Goal: Communication & Community: Answer question/provide support

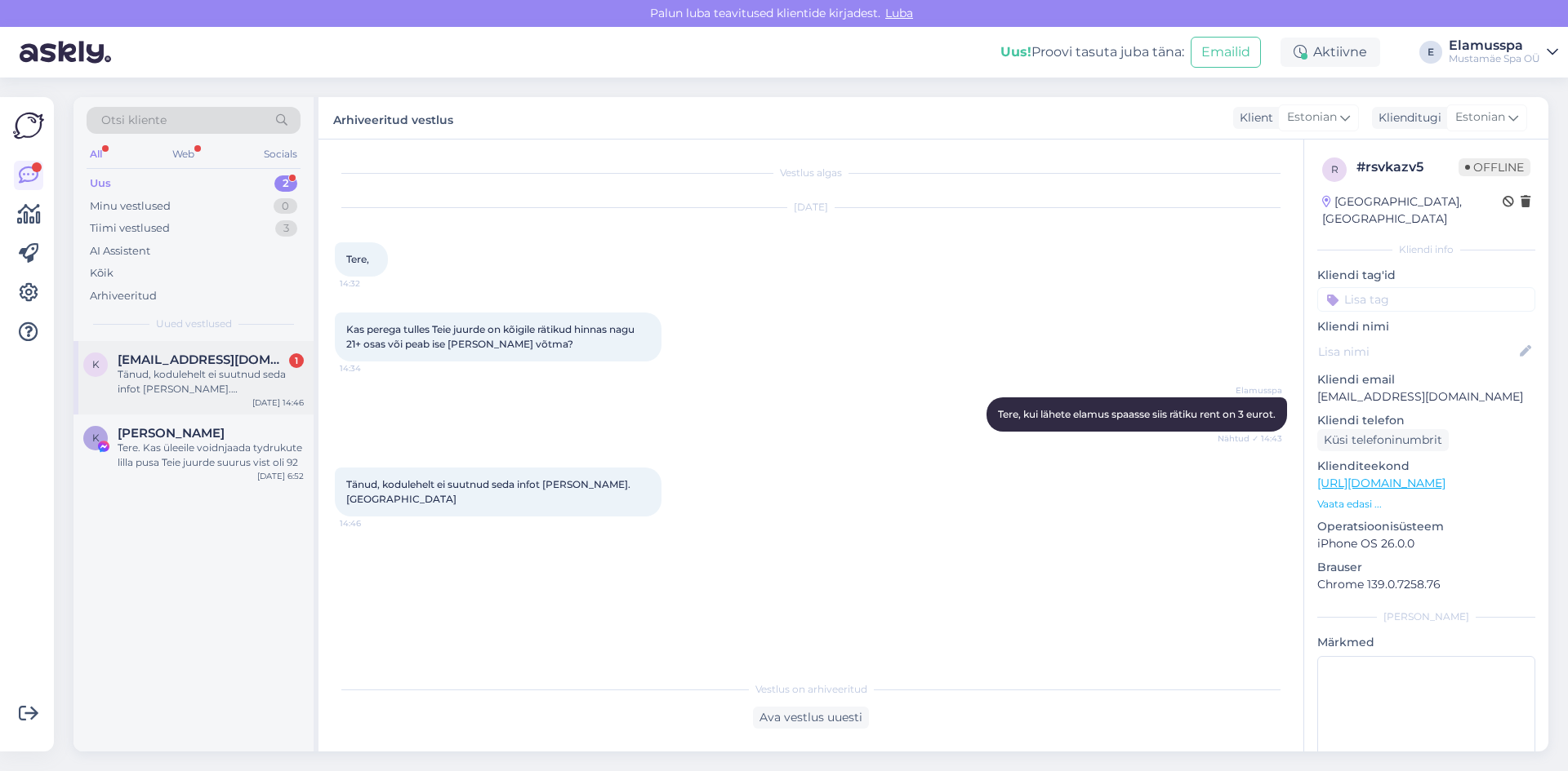
click at [175, 371] on div "Tänud, kodulehelt ei suutnud seda infot [PERSON_NAME]. [GEOGRAPHIC_DATA]" at bounding box center [210, 381] width 186 height 29
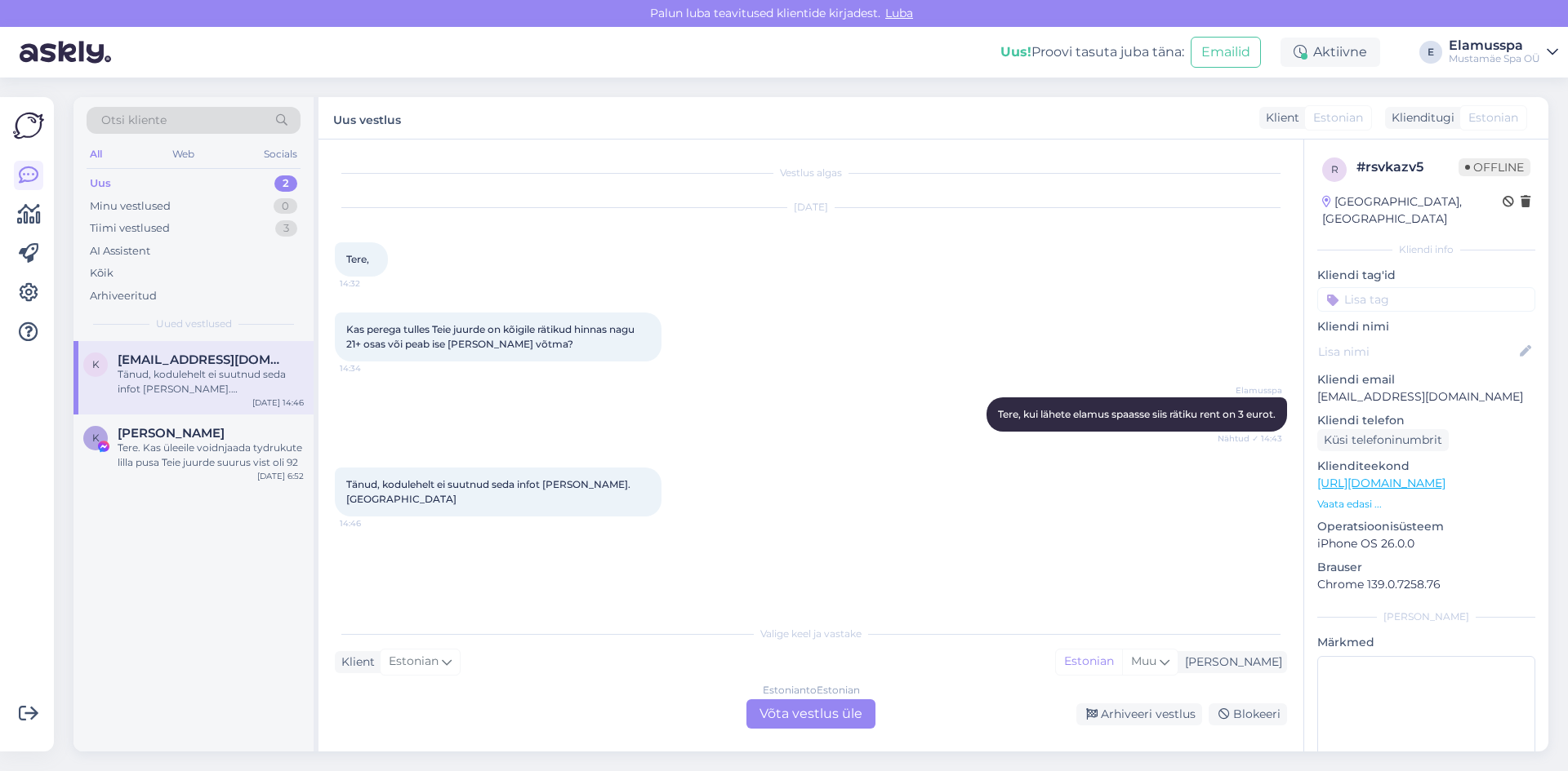
click at [828, 701] on div "Estonian to Estonian Võta vestlus üle" at bounding box center [811, 714] width 129 height 29
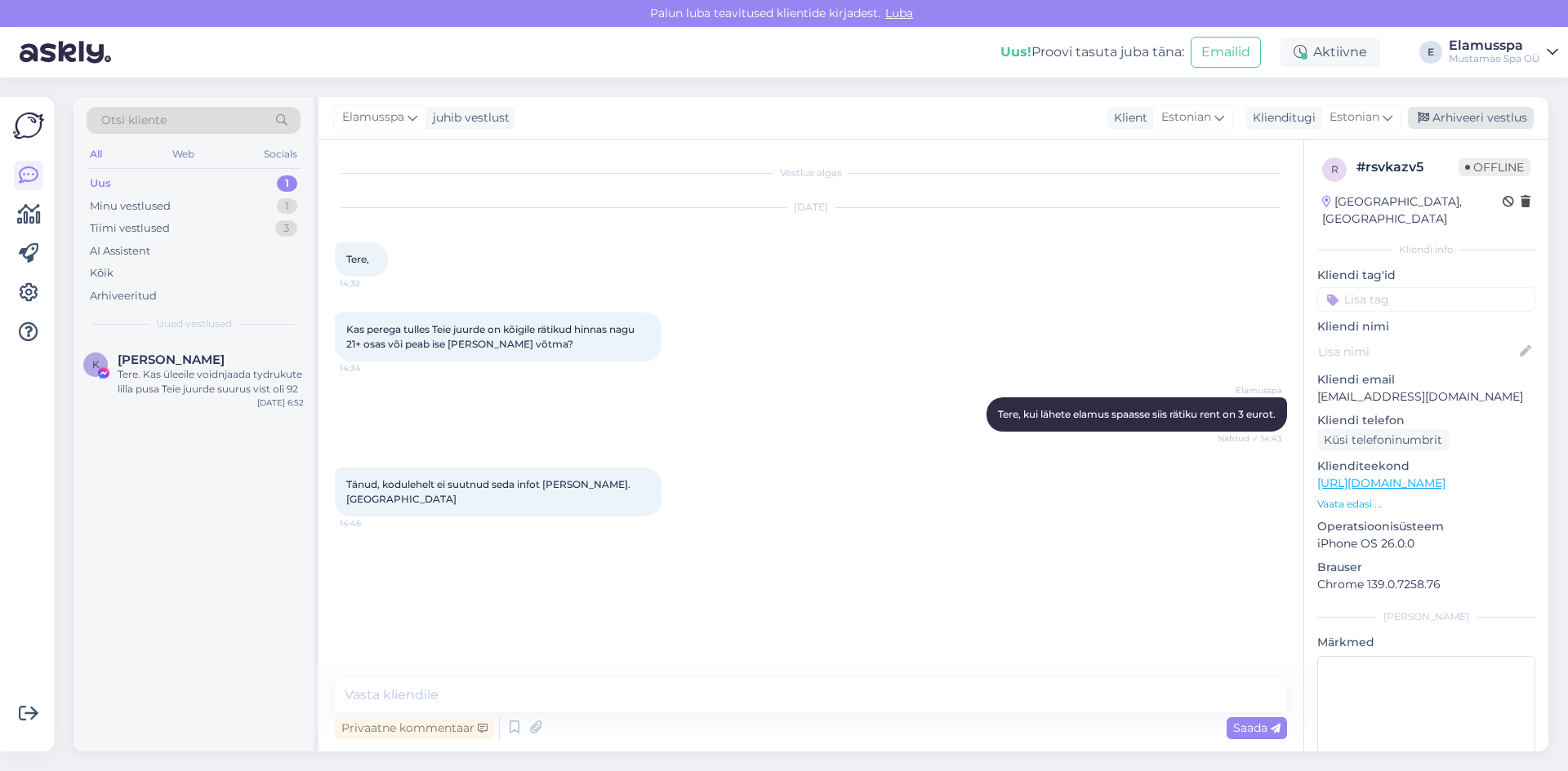
click at [1476, 121] on div "Arhiveeri vestlus" at bounding box center [1471, 118] width 126 height 22
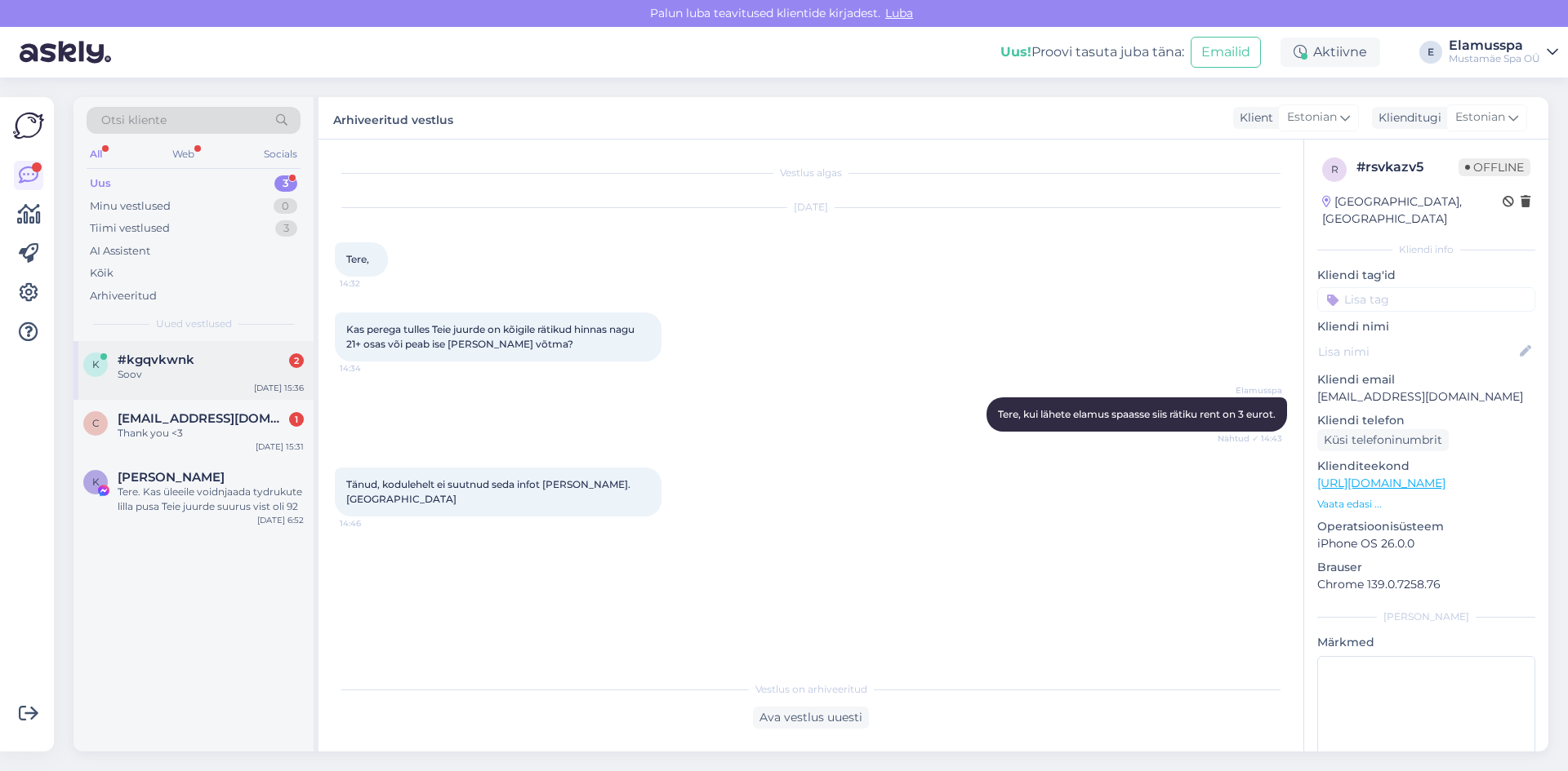
click at [201, 366] on div "#kgqvkwnk 2" at bounding box center [210, 360] width 186 height 15
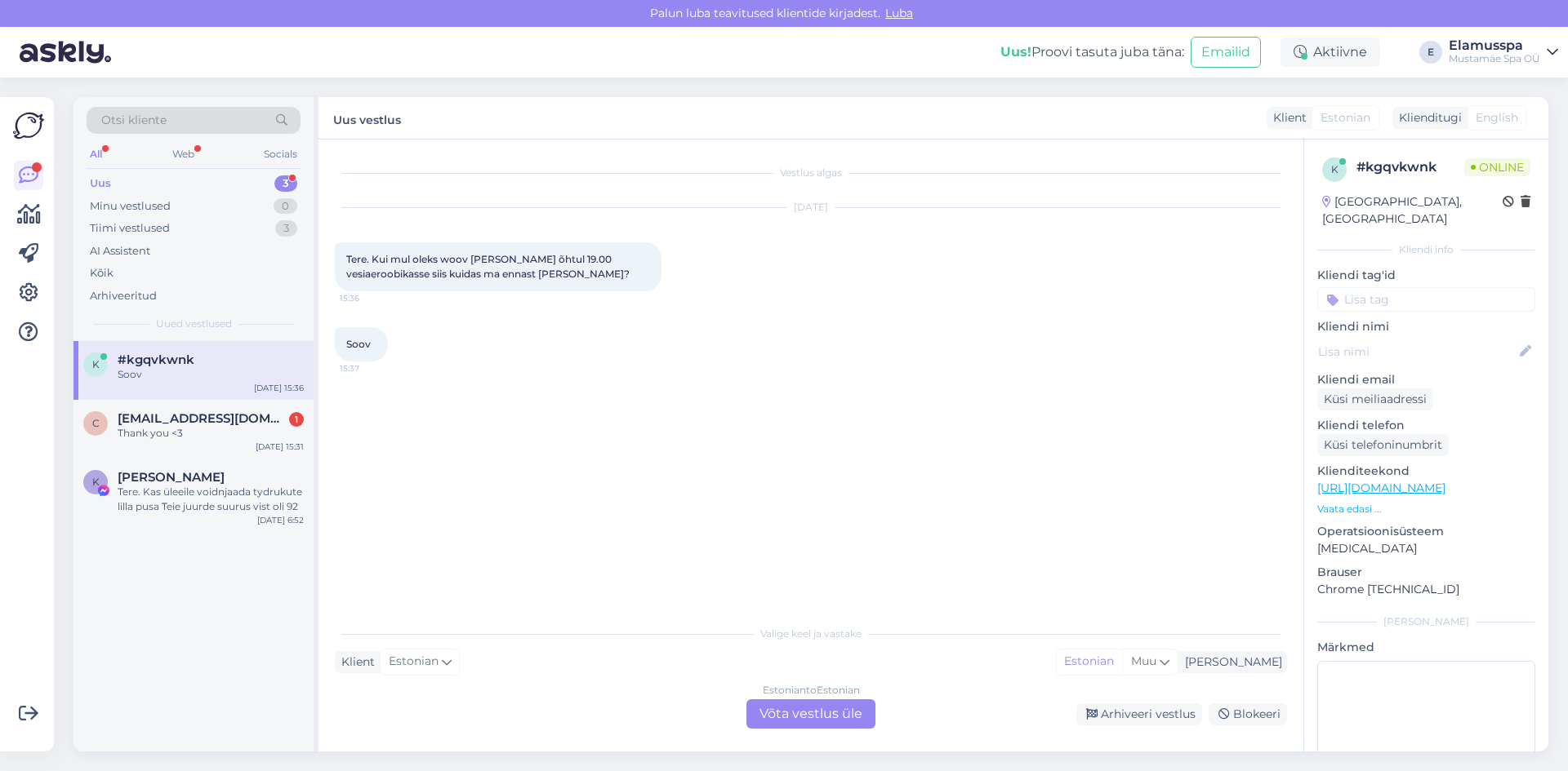
click at [752, 718] on div "Estonian to Estonian Võta vestlus üle" at bounding box center [811, 714] width 129 height 29
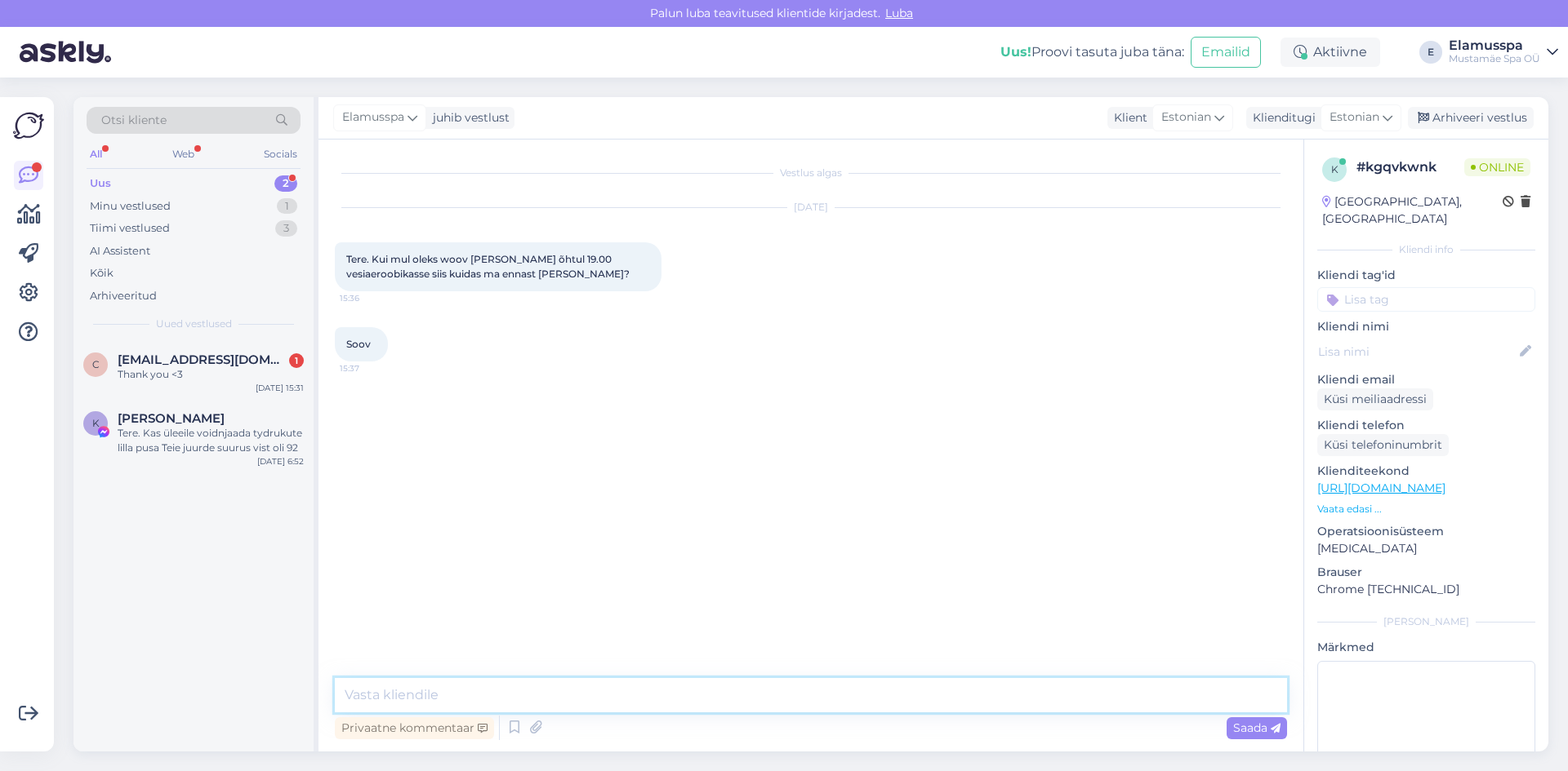
click at [460, 686] on textarea at bounding box center [811, 695] width 953 height 34
type textarea "Tere, saate [PERSON_NAME] teha"
click at [1239, 727] on span "Saada" at bounding box center [1257, 728] width 47 height 15
click at [1465, 119] on div "Arhiveeri vestlus" at bounding box center [1471, 118] width 126 height 22
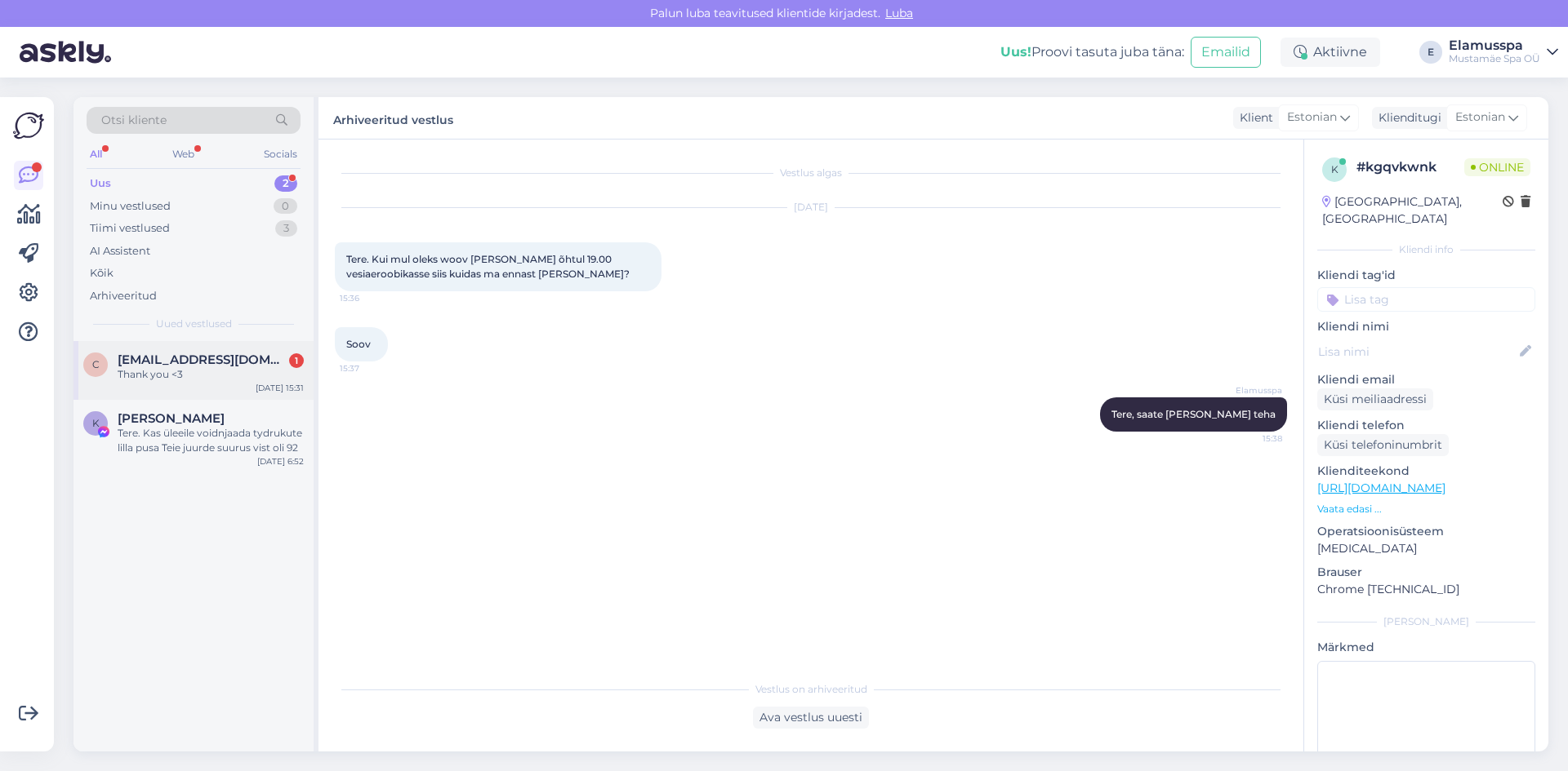
click at [260, 363] on span "[EMAIL_ADDRESS][DOMAIN_NAME]" at bounding box center [202, 360] width 170 height 15
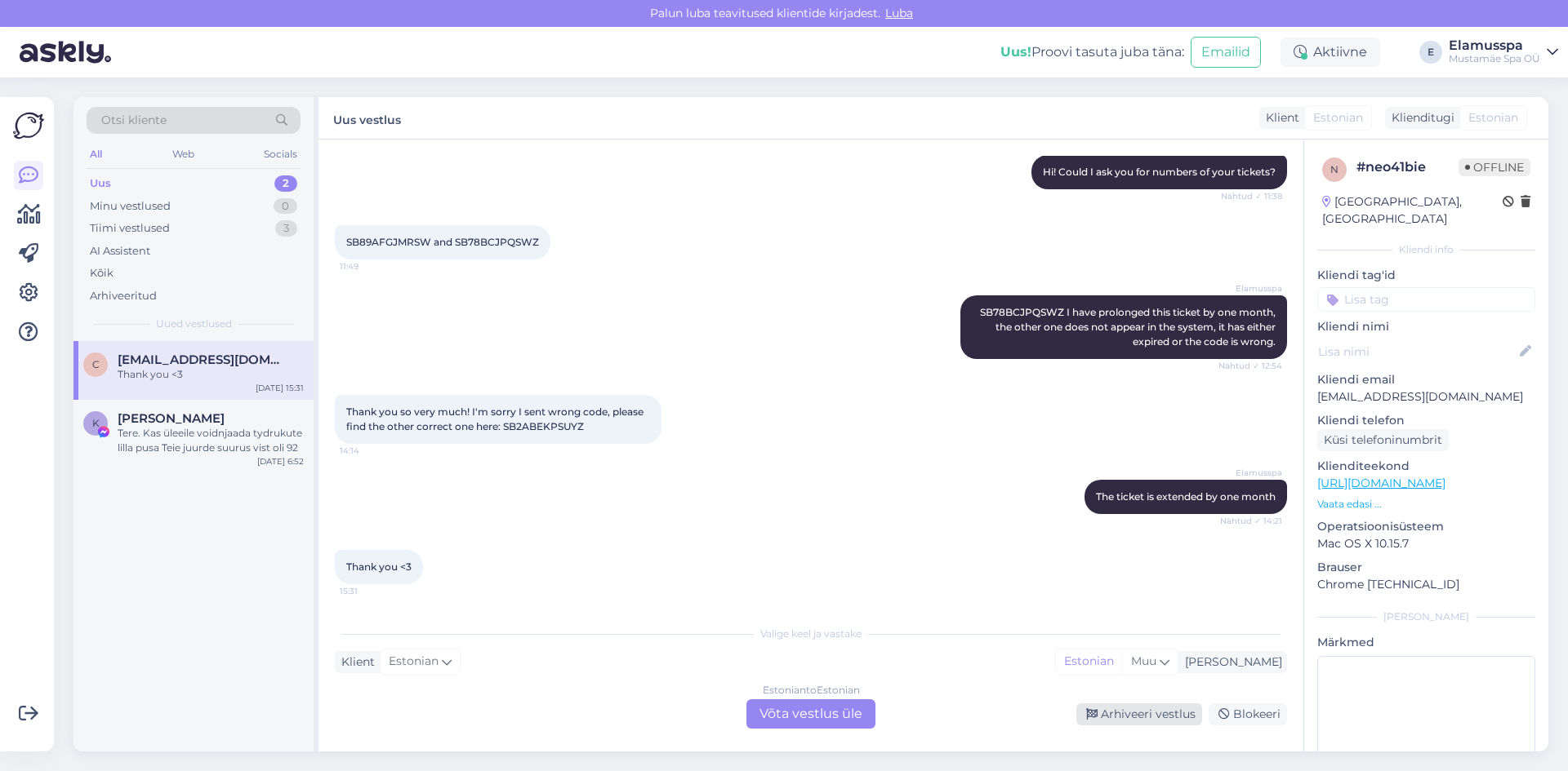
click at [1101, 711] on div "Arhiveeri vestlus" at bounding box center [1140, 715] width 126 height 22
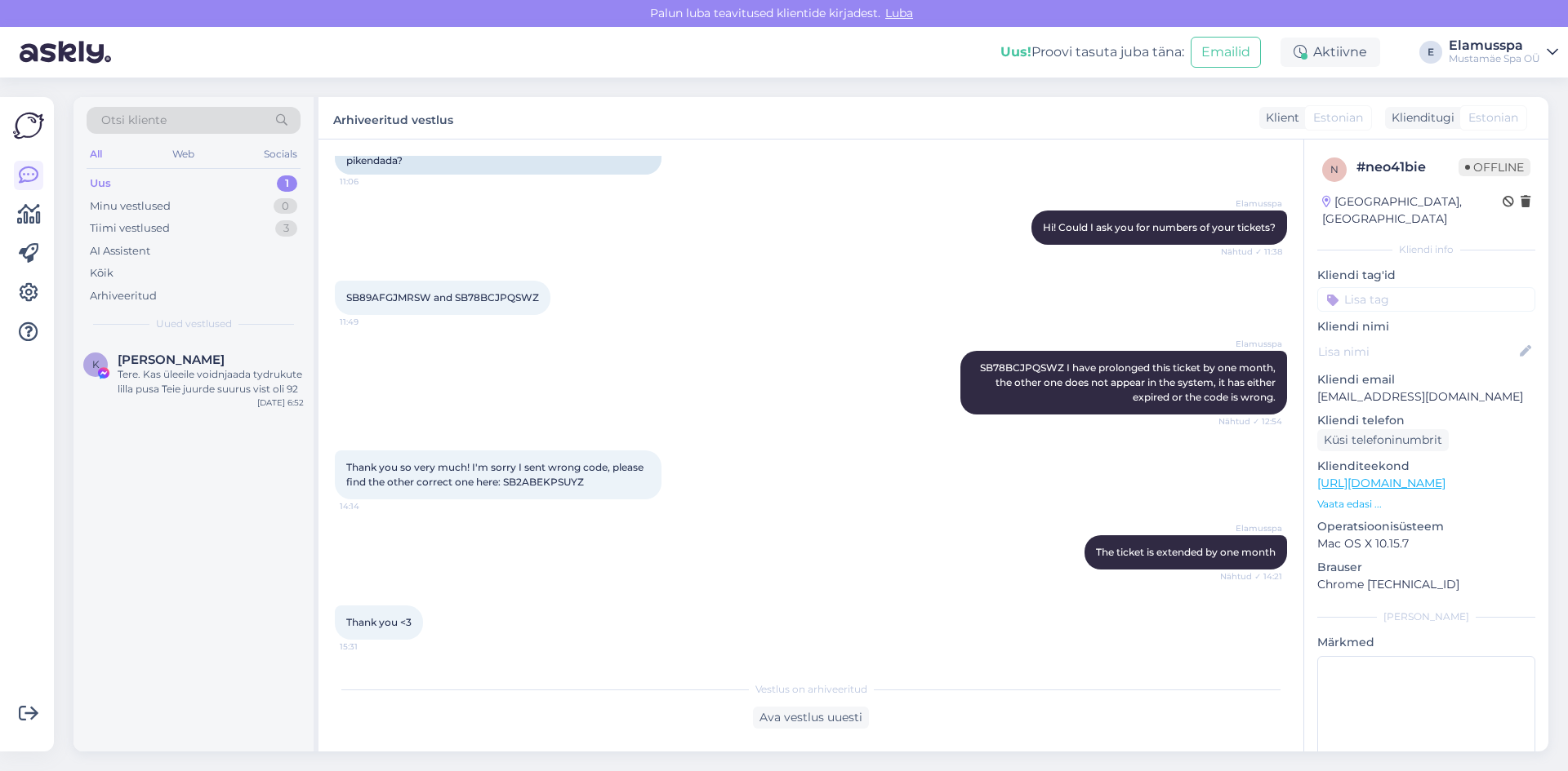
scroll to position [159, 0]
click at [272, 376] on div "Tere. Kas üleeile voidnjaada tydrukute lilla pusa Teie juurde suurus vist oli 92" at bounding box center [210, 381] width 186 height 29
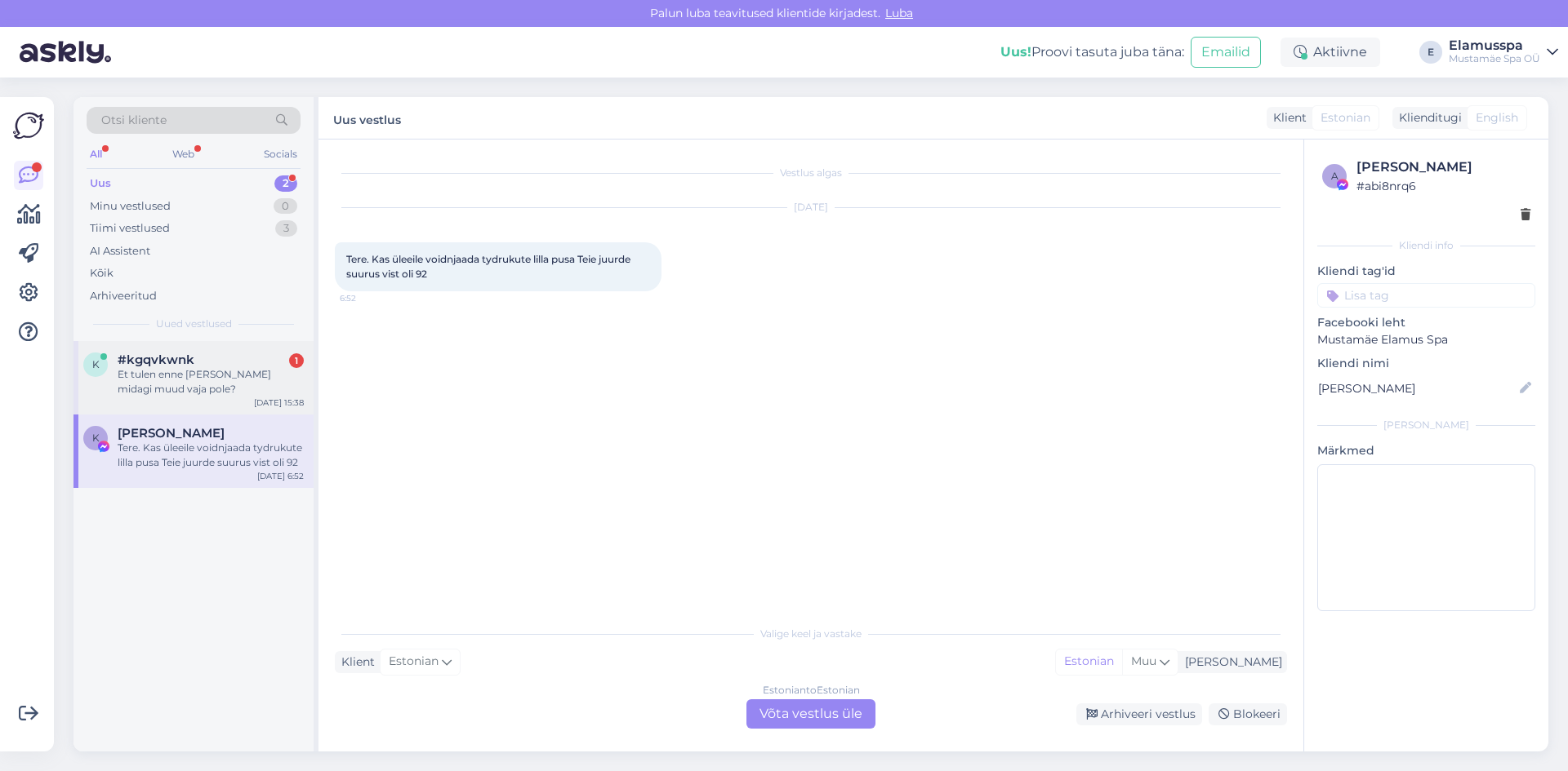
click at [268, 372] on div "Et tulen enne [PERSON_NAME] midagi muud vaja pole?" at bounding box center [210, 381] width 186 height 29
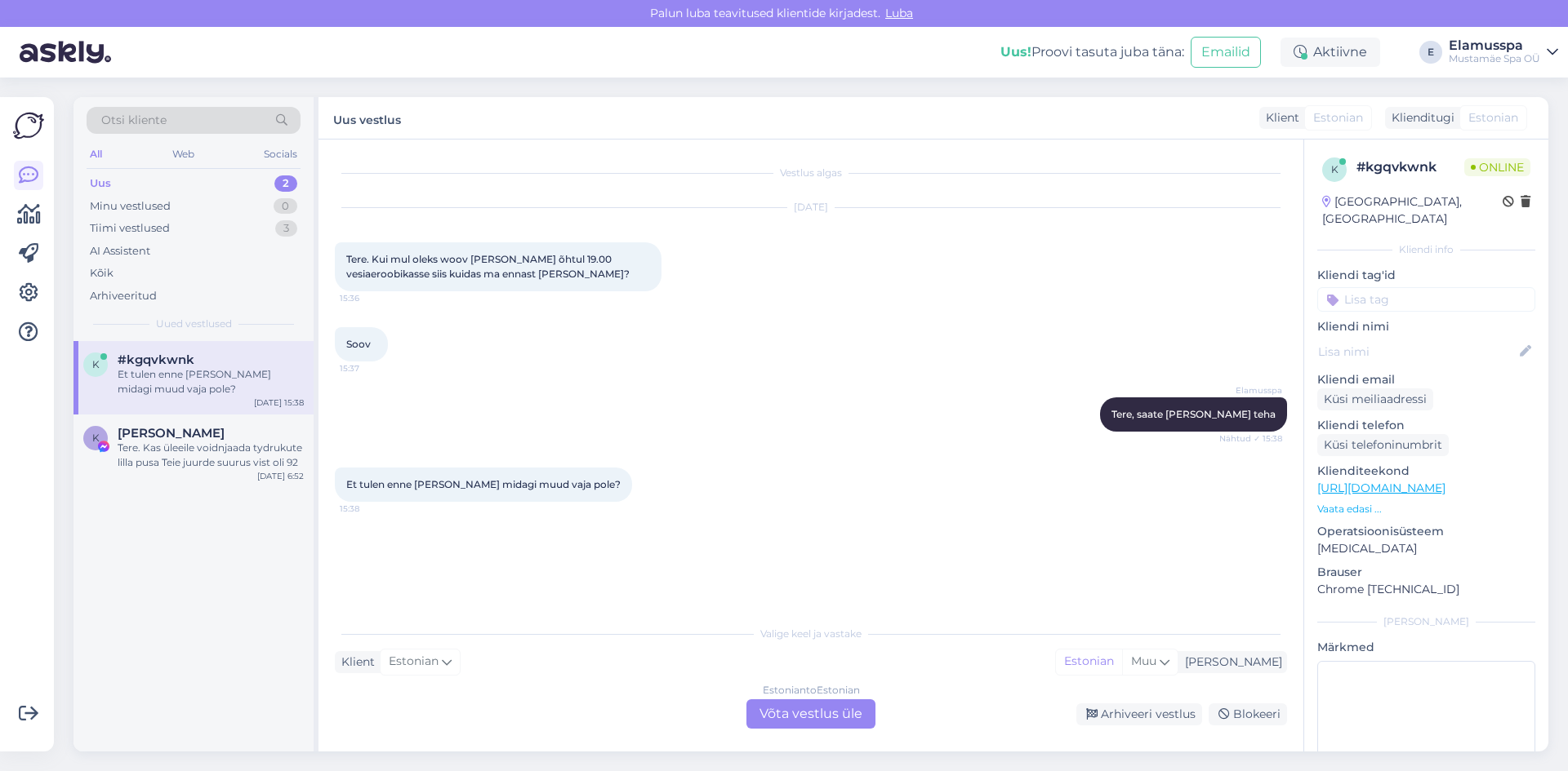
click at [776, 712] on div "Estonian to Estonian Võta vestlus üle" at bounding box center [811, 714] width 129 height 29
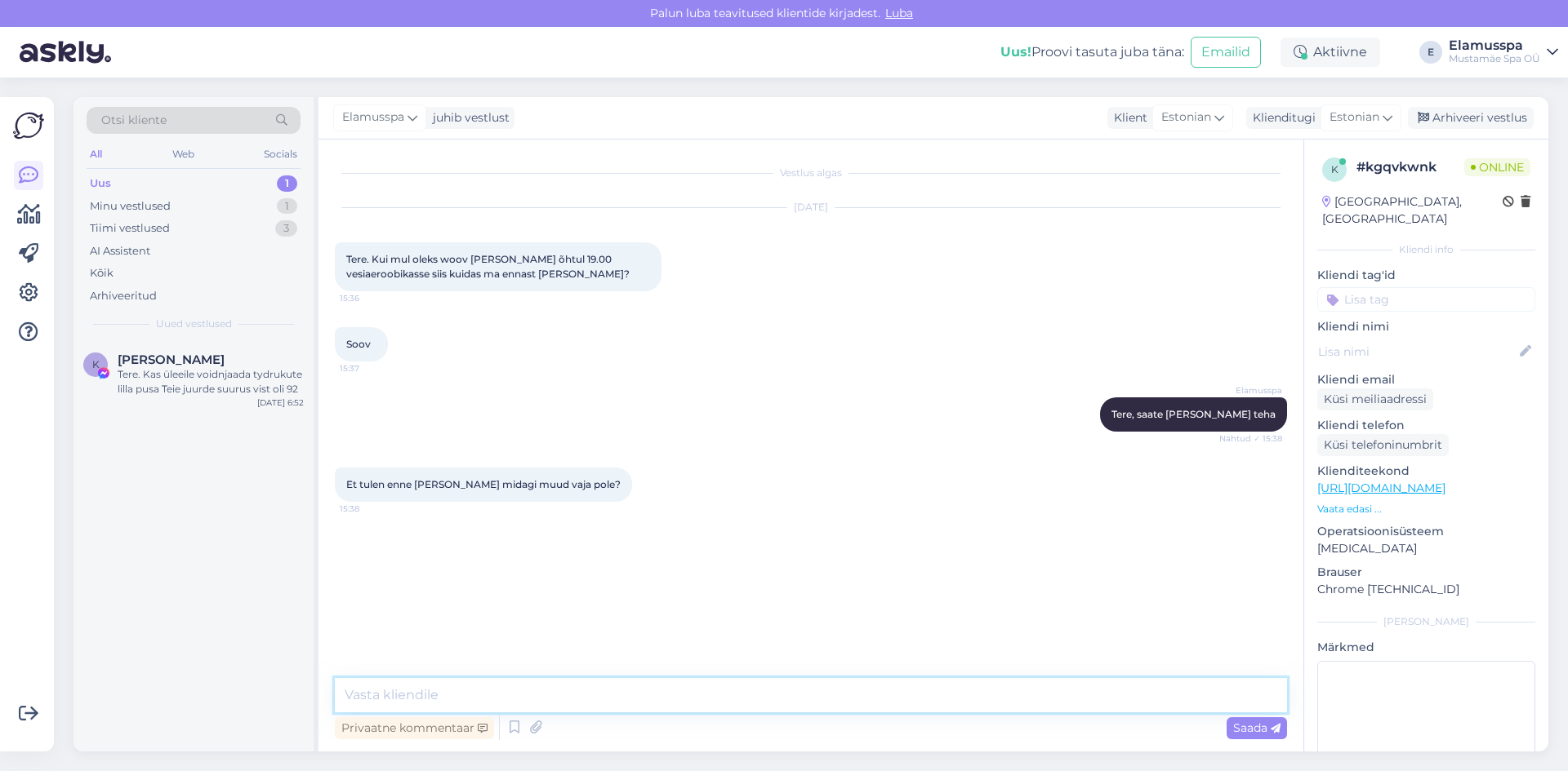
click at [544, 706] on textarea at bounding box center [811, 695] width 953 height 34
type textarea "L"
type textarea "ö"
type textarea "T"
click at [601, 405] on div "Elamusspa Tere, saate [PERSON_NAME] teha Nähtud ✓ 15:38" at bounding box center [811, 415] width 953 height 70
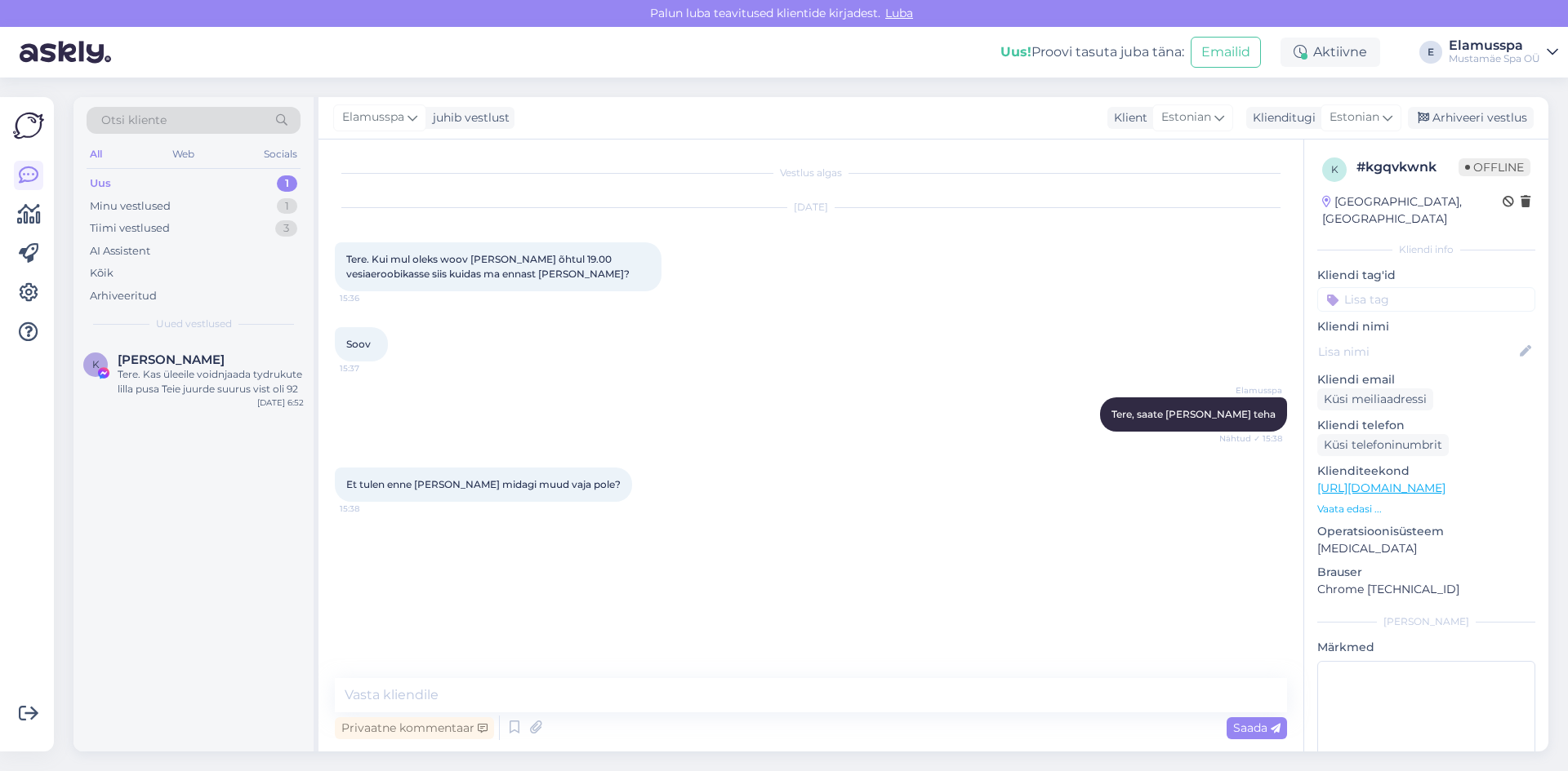
click at [428, 668] on div "Vestlus algas [DATE] Tere. Kui mul oleks woov [PERSON_NAME] õhtul 19.00 vesiaer…" at bounding box center [811, 446] width 985 height 612
click at [428, 682] on textarea at bounding box center [811, 695] width 953 height 34
type textarea "Ö"
click at [446, 680] on textarea at bounding box center [811, 695] width 953 height 34
type textarea "K"
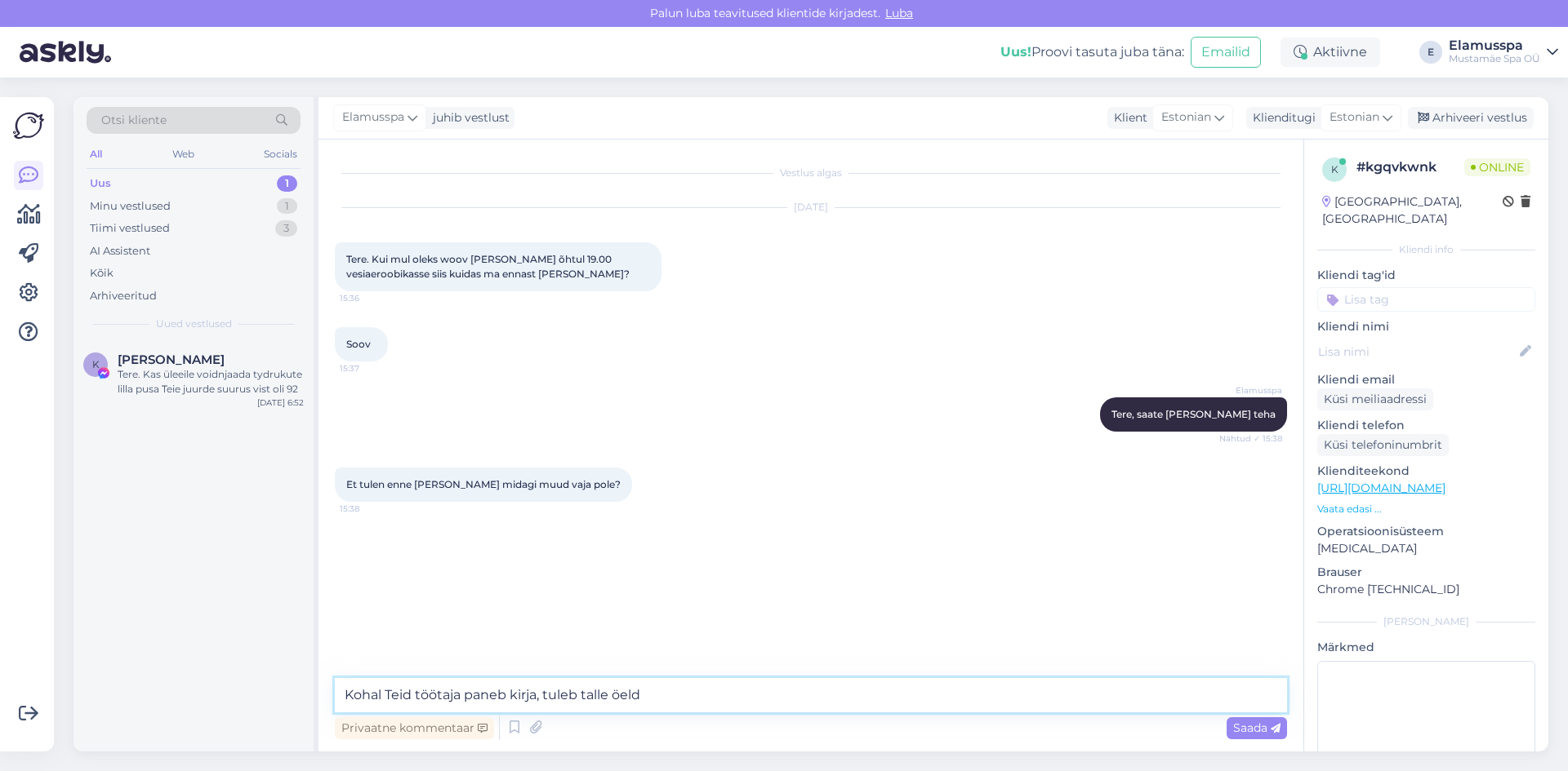
type textarea "Kohal Teid töötaja paneb kirja, tuleb talle öelda"
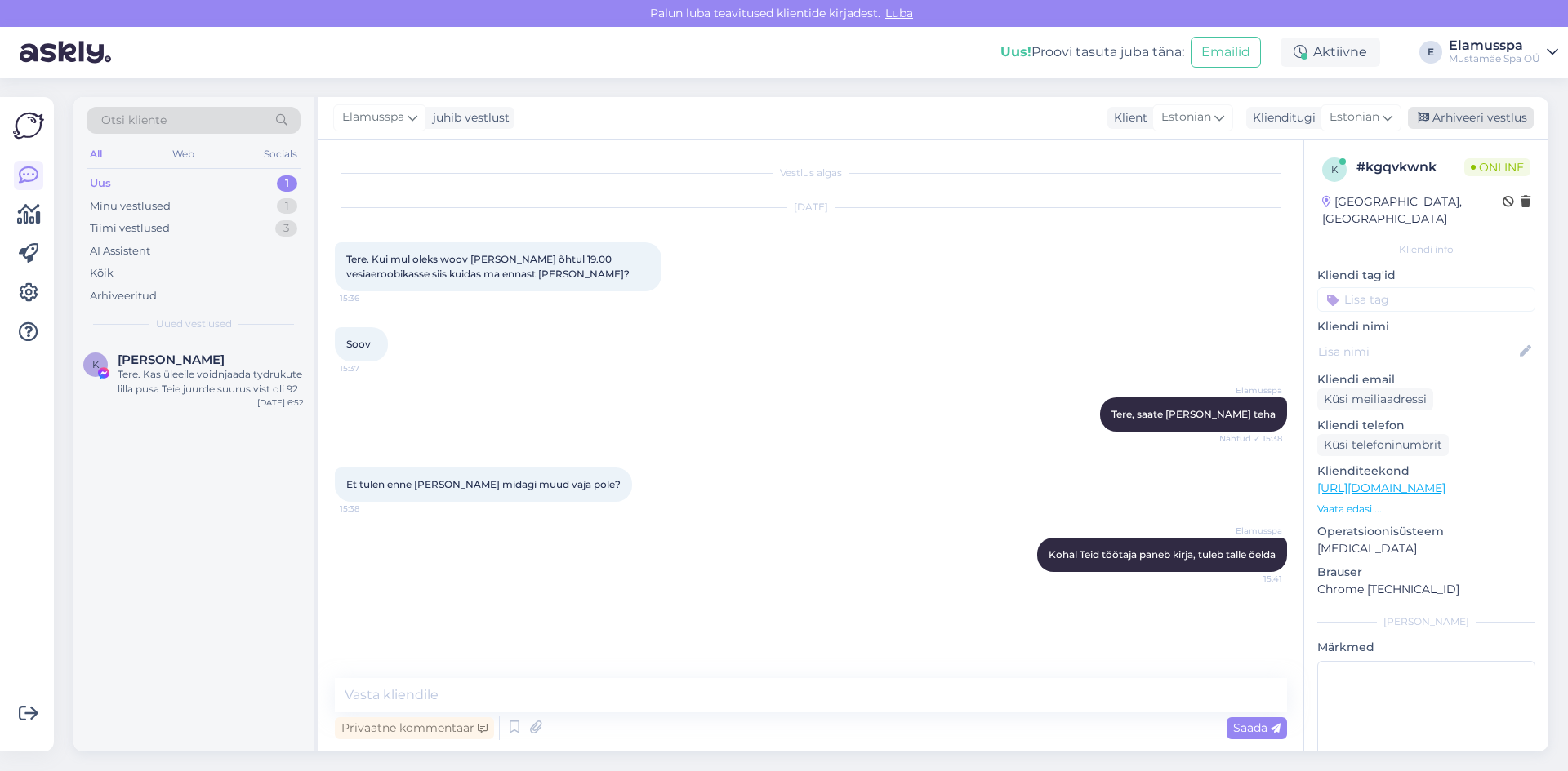
click at [1453, 122] on div "Arhiveeri vestlus" at bounding box center [1471, 118] width 126 height 22
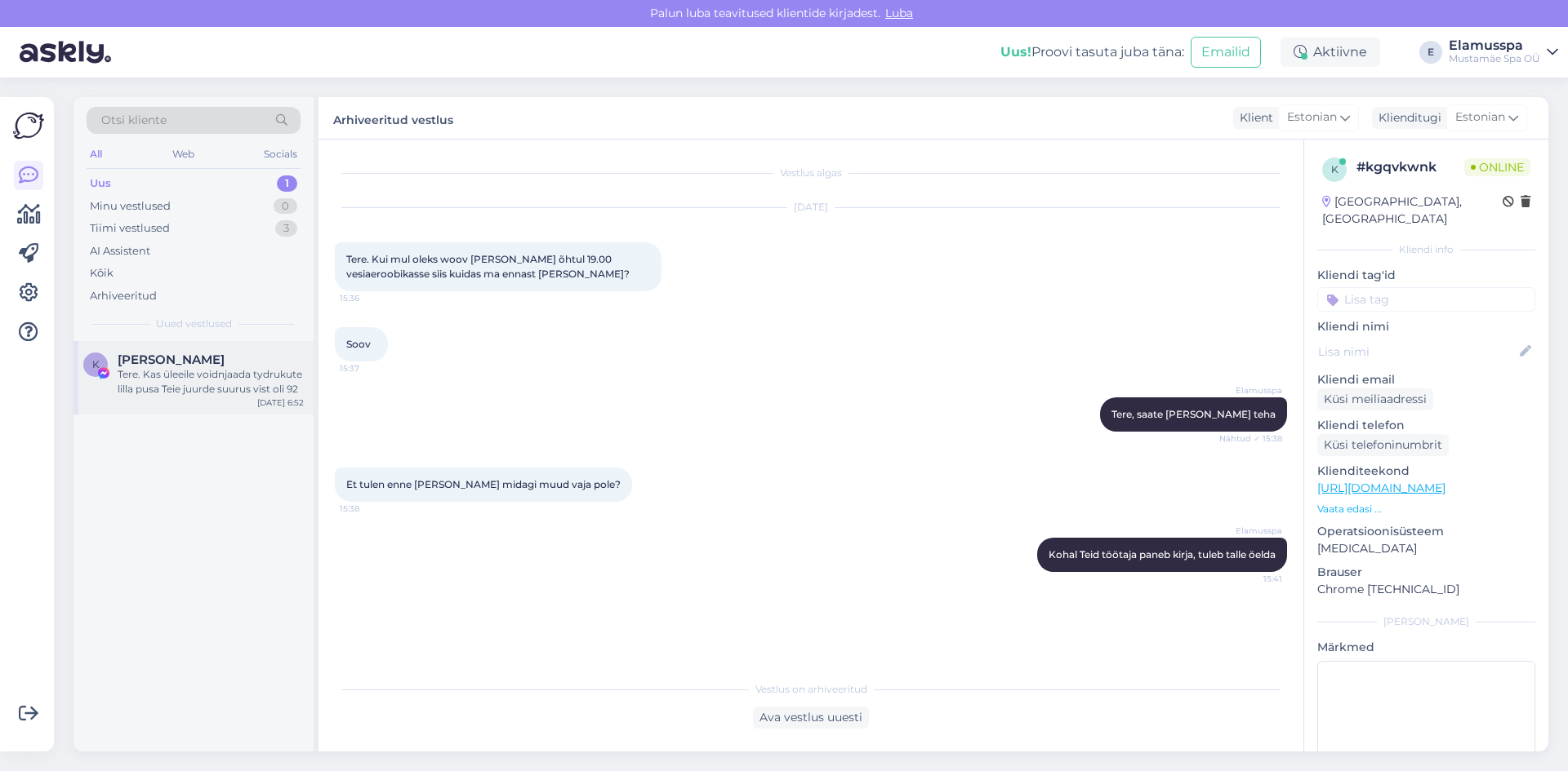
click at [205, 371] on div "Tere. Kas üleeile voidnjaada tydrukute lilla pusa Teie juurde suurus vist oli 92" at bounding box center [210, 381] width 186 height 29
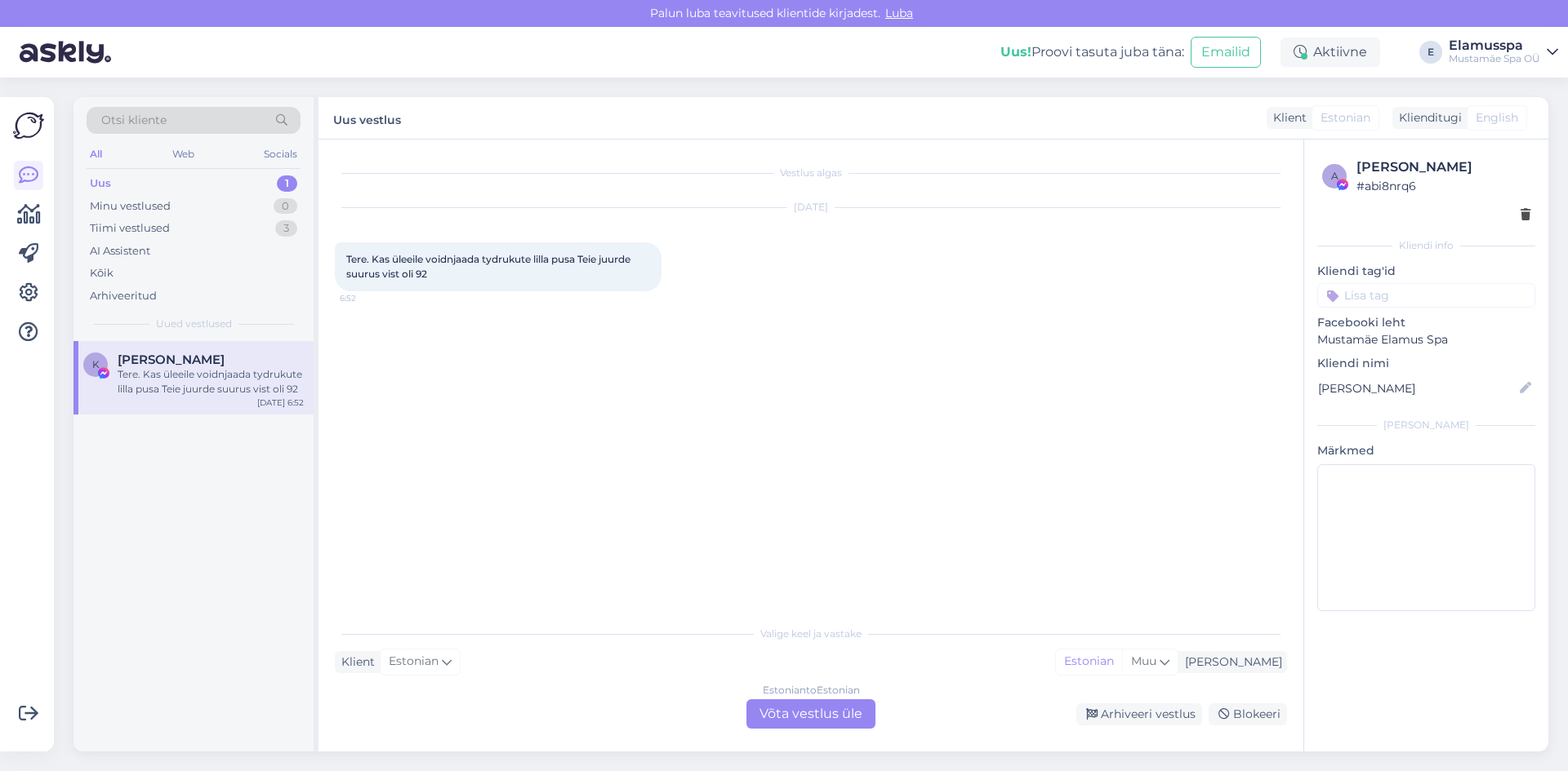
click at [480, 375] on div "Vestlus algas [DATE] Tere. Kas üleeile voidnjaada tydrukute lilla pusa Teie juu…" at bounding box center [818, 379] width 967 height 447
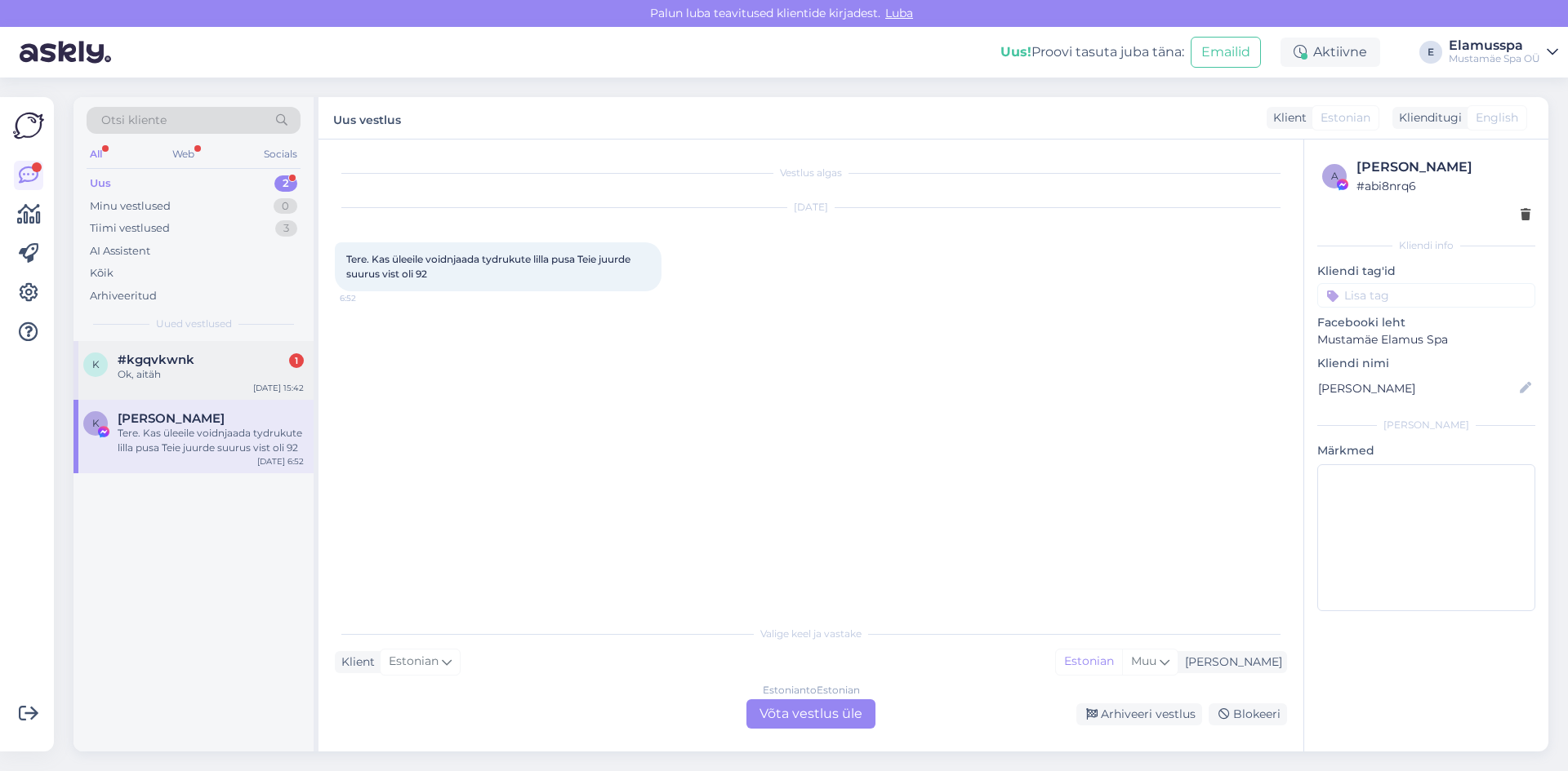
click at [237, 352] on div "k #kgqvkwnk 1 Ok, aitäh [DATE] 15:42" at bounding box center [194, 370] width 240 height 59
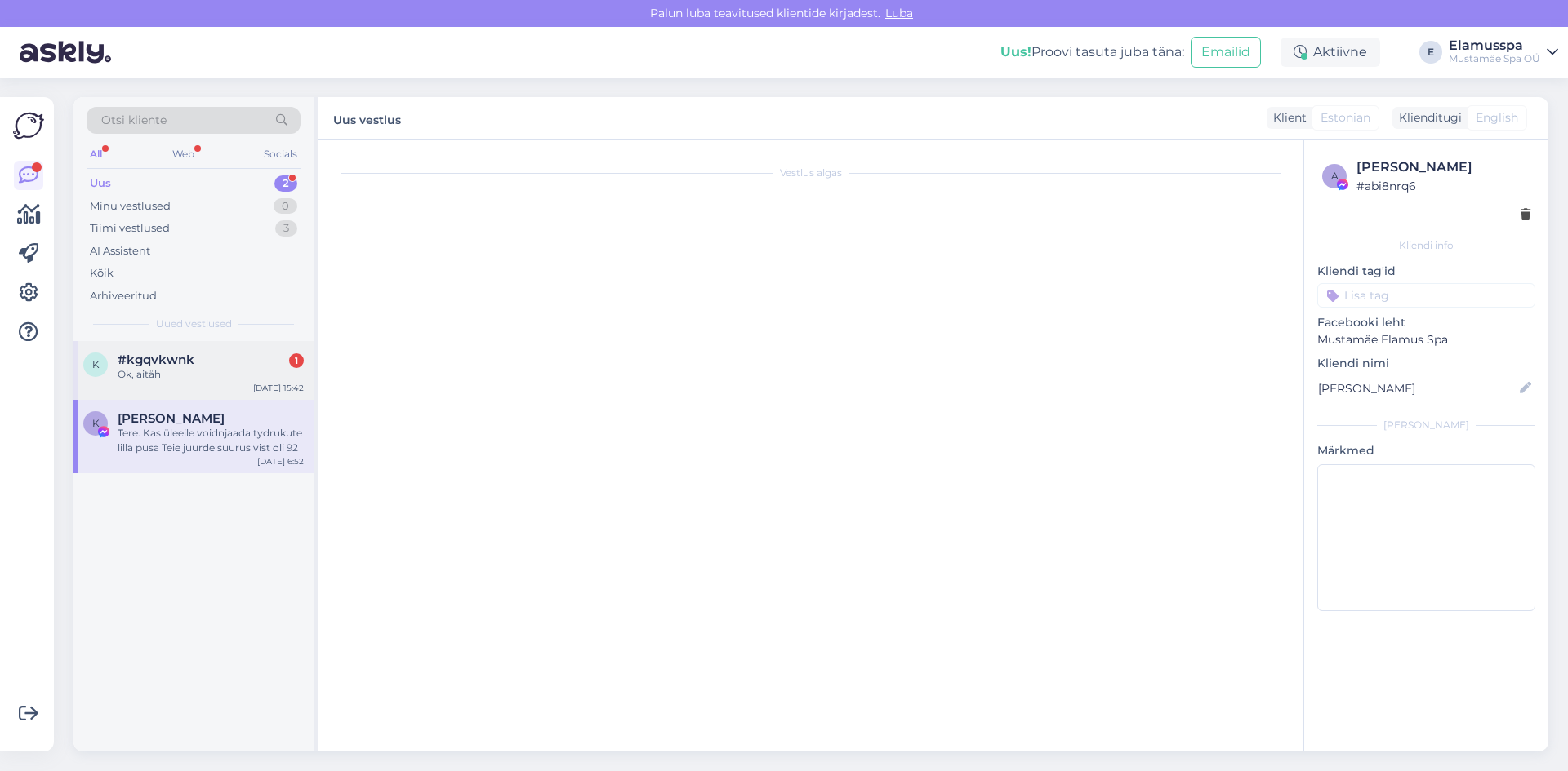
scroll to position [58, 0]
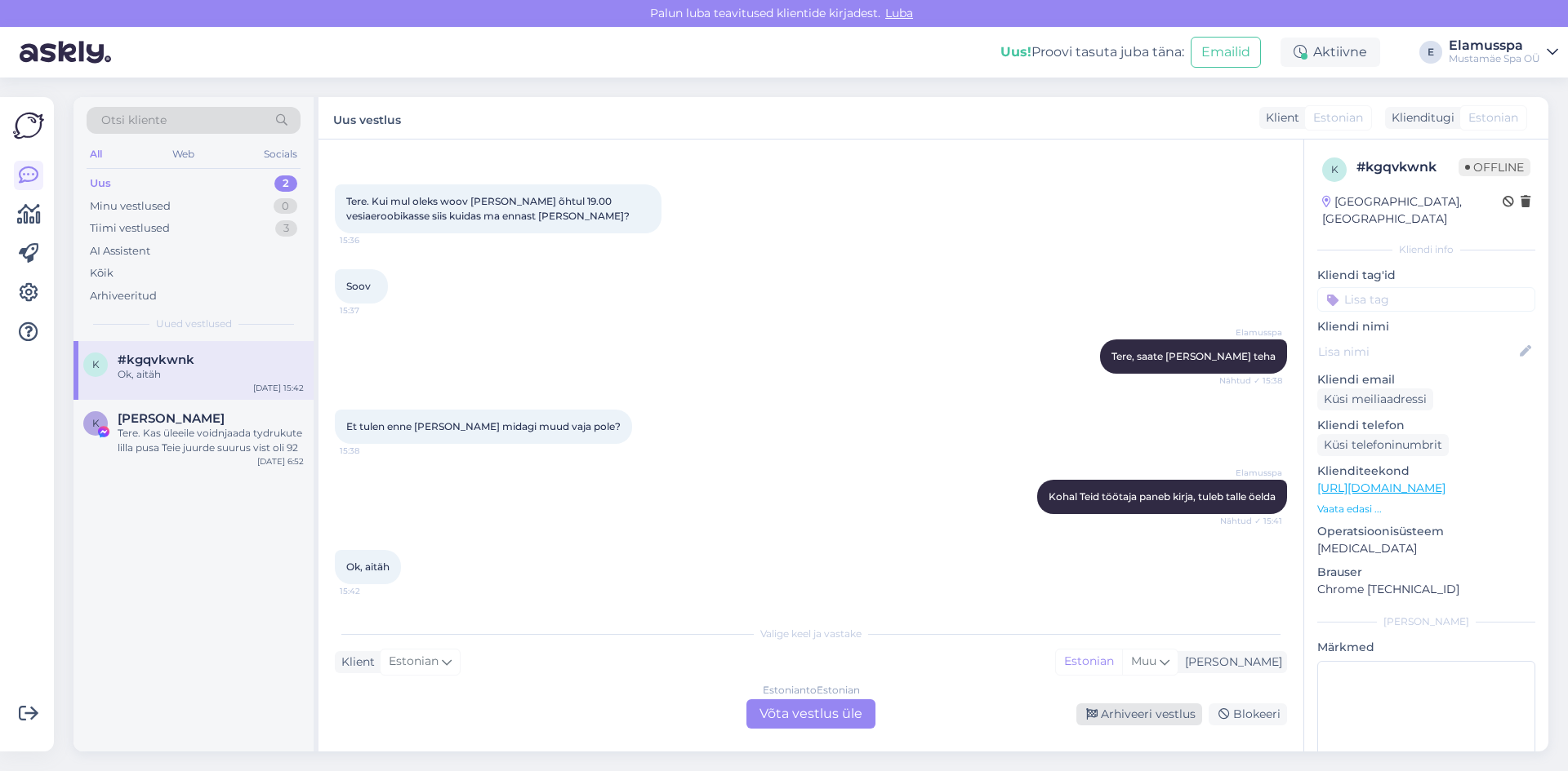
click at [1154, 715] on div "Arhiveeri vestlus" at bounding box center [1140, 715] width 126 height 22
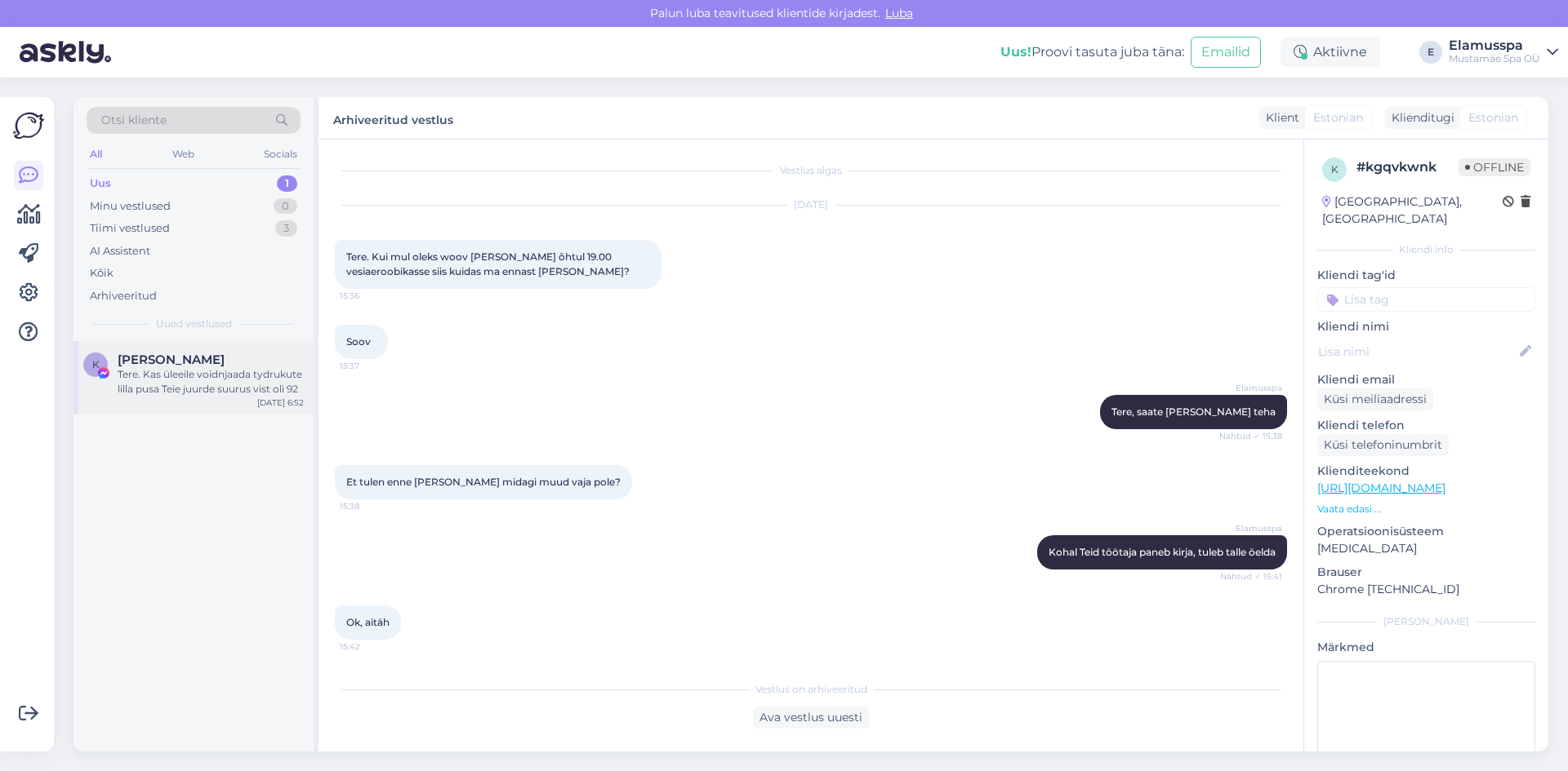
click at [262, 365] on div "[PERSON_NAME]" at bounding box center [210, 360] width 186 height 15
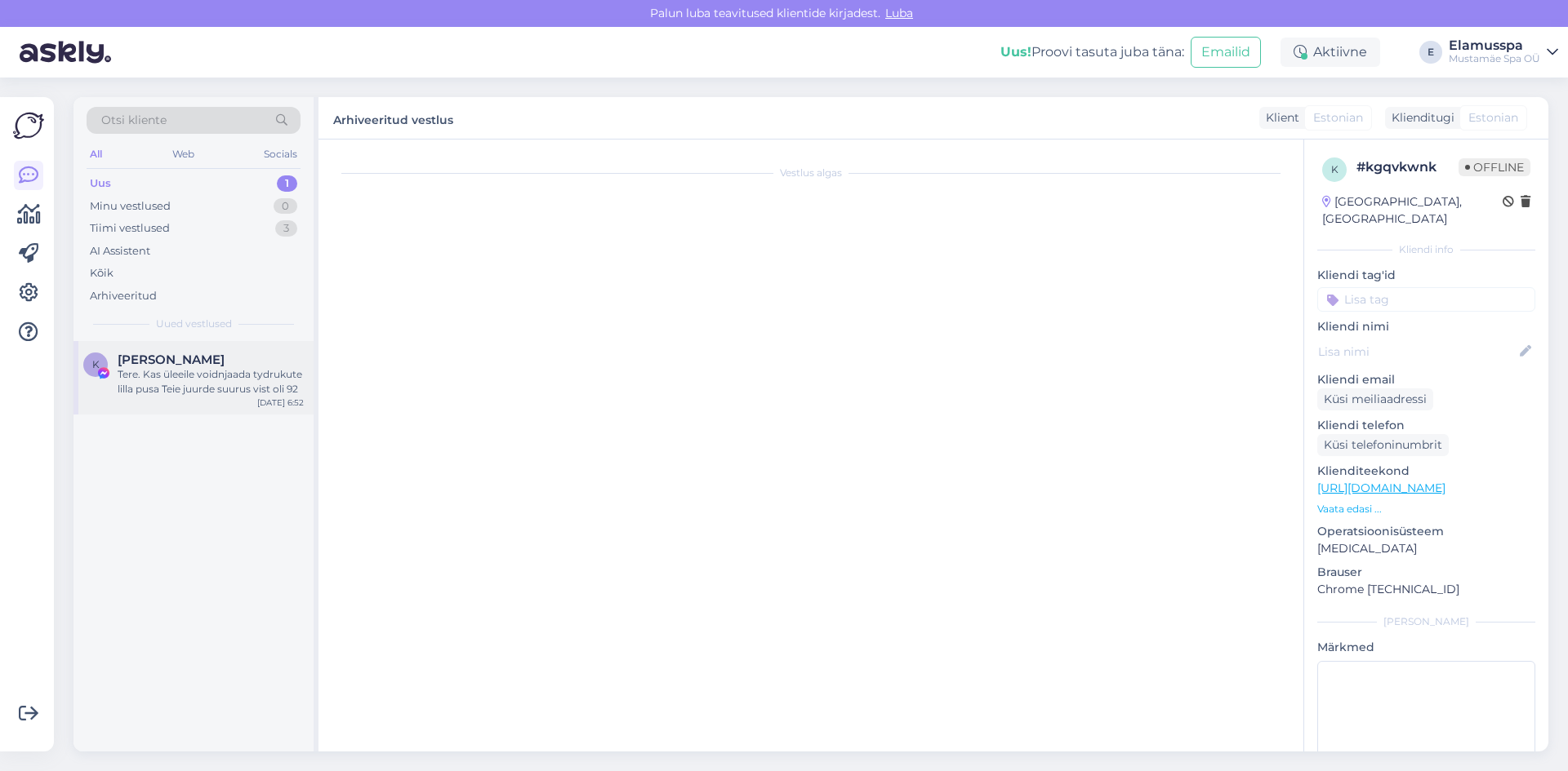
scroll to position [0, 0]
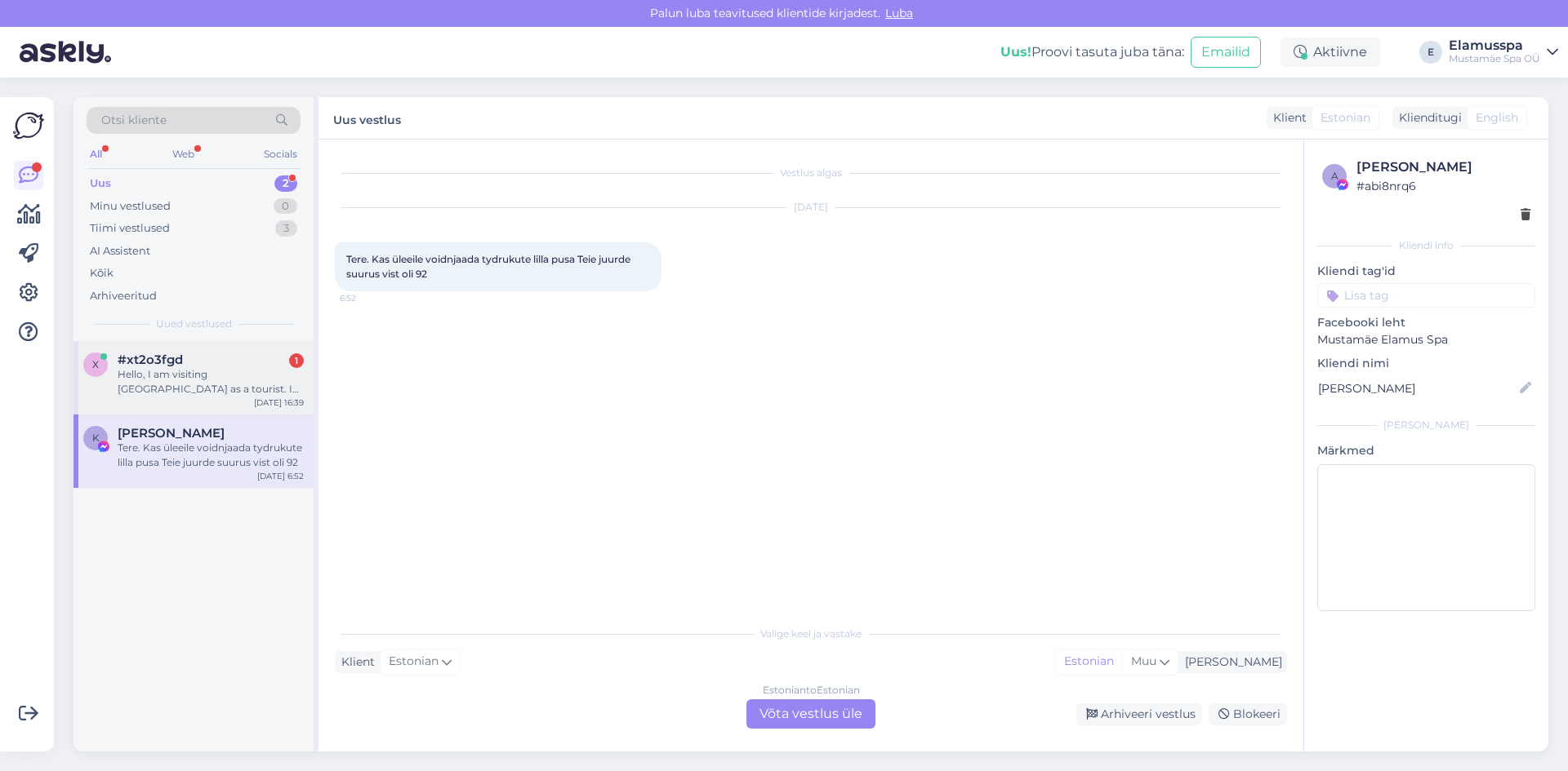
click at [238, 370] on div "Hello, I am visiting [GEOGRAPHIC_DATA] as a tourist. I would like to visit your…" at bounding box center [210, 381] width 186 height 29
